Goal: Task Accomplishment & Management: Manage account settings

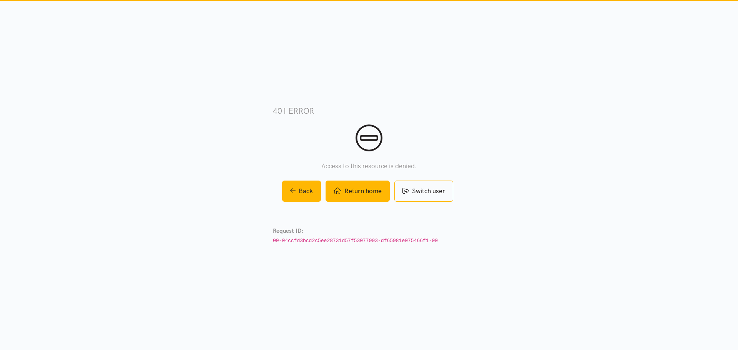
click at [363, 189] on link "Return home" at bounding box center [357, 191] width 64 height 21
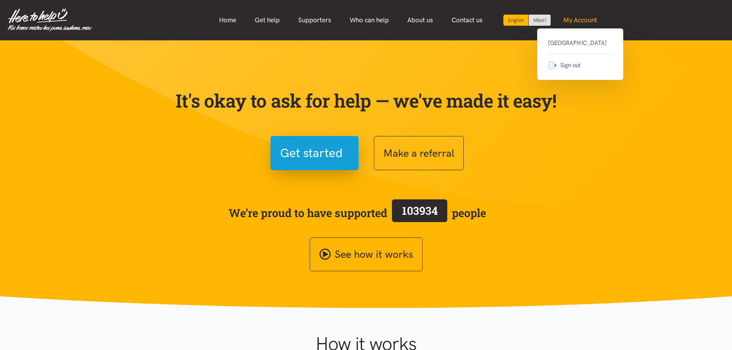
click at [591, 17] on link "My Account" at bounding box center [580, 20] width 52 height 17
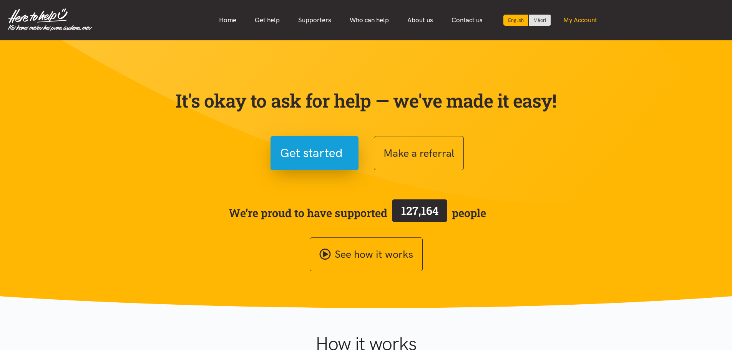
click at [588, 15] on link "My Account" at bounding box center [580, 20] width 52 height 17
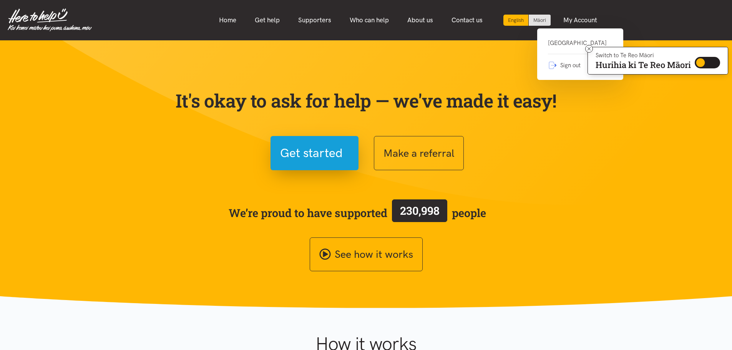
click at [568, 41] on link "Glenview Community Centre" at bounding box center [580, 46] width 65 height 16
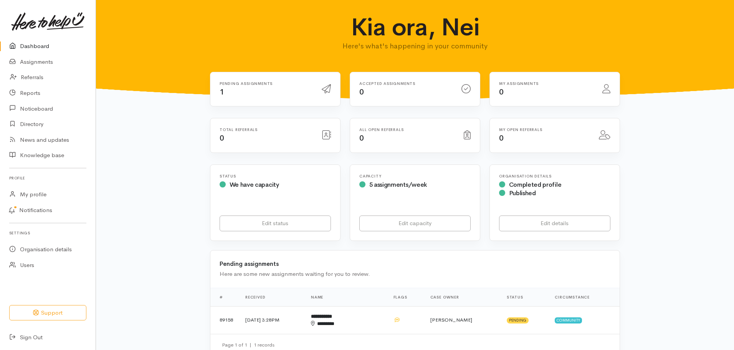
click at [230, 91] on div "Pending assignments 1" at bounding box center [266, 89] width 102 height 16
click at [42, 58] on link "Assignments" at bounding box center [48, 62] width 96 height 16
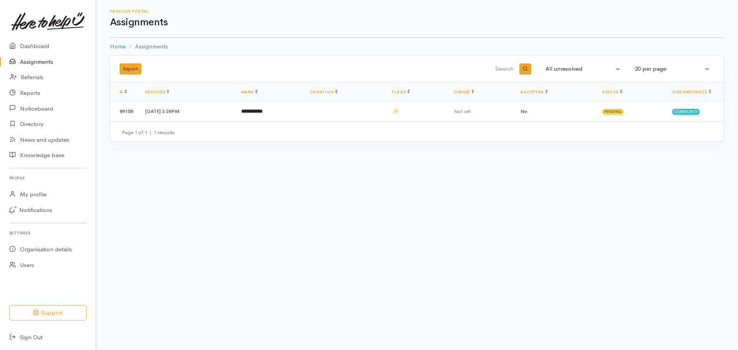
drag, startPoint x: 522, startPoint y: 113, endPoint x: 554, endPoint y: 210, distance: 101.9
click at [514, 113] on td "Not set" at bounding box center [481, 111] width 66 height 20
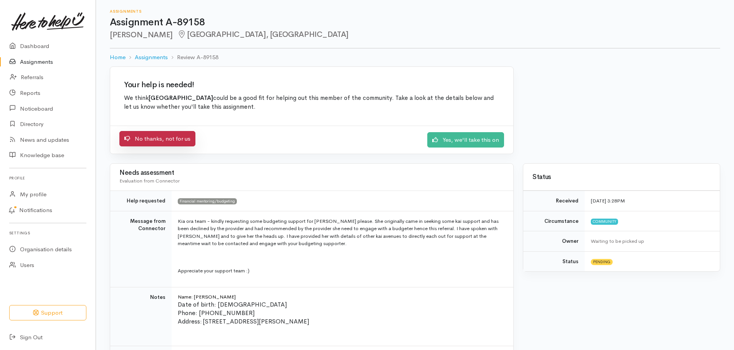
click at [183, 136] on link "No thanks, not for us" at bounding box center [157, 139] width 76 height 16
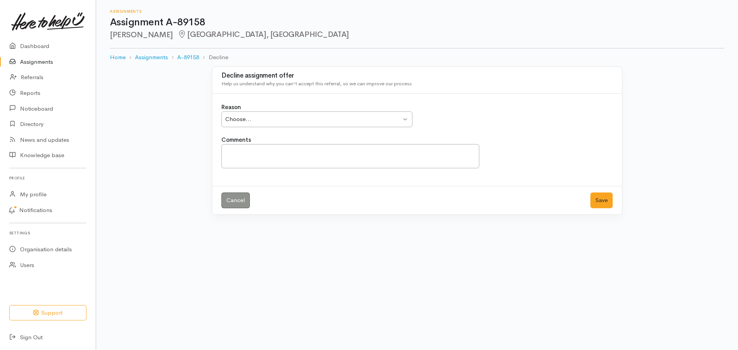
click at [278, 124] on div "Choose... Choose..." at bounding box center [316, 119] width 191 height 16
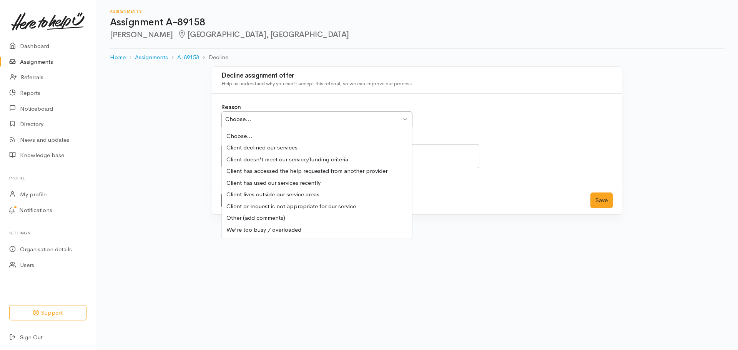
click at [493, 116] on div "Reason Choose... Choose... Choose... Client declined our services Client doesn'…" at bounding box center [417, 119] width 400 height 33
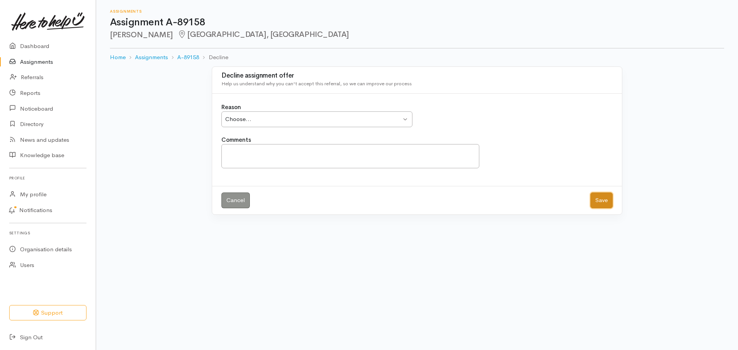
click at [600, 204] on button "Save" at bounding box center [601, 200] width 22 height 16
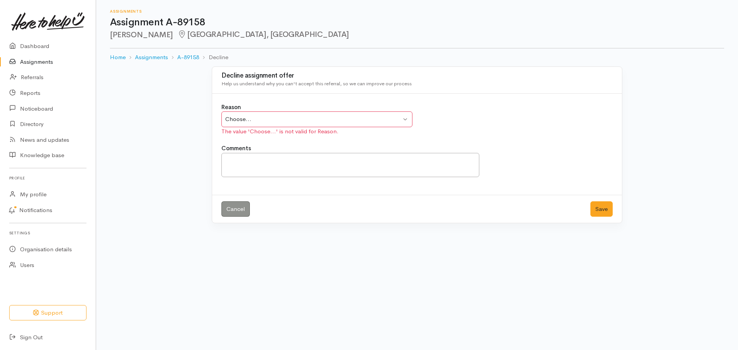
click at [284, 119] on div "Choose..." at bounding box center [313, 119] width 176 height 9
click at [599, 209] on button "Save" at bounding box center [601, 209] width 22 height 16
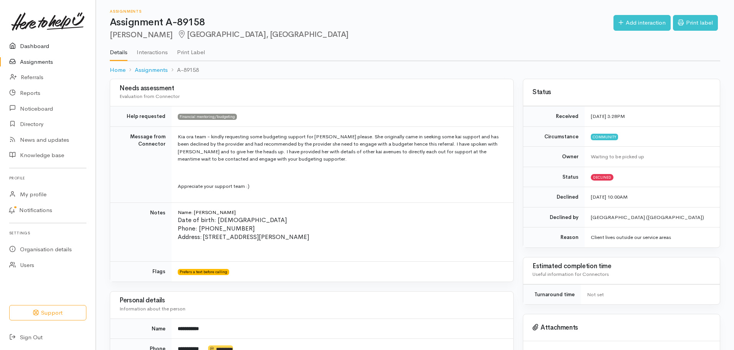
click at [53, 43] on link "Dashboard" at bounding box center [48, 46] width 96 height 16
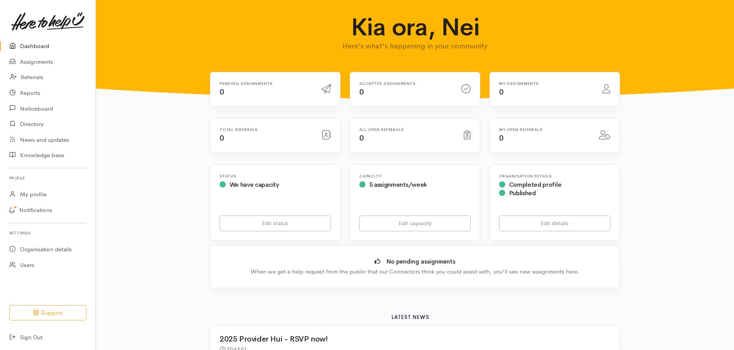
drag, startPoint x: 155, startPoint y: 116, endPoint x: 212, endPoint y: 84, distance: 65.7
